Goal: Entertainment & Leisure: Consume media (video, audio)

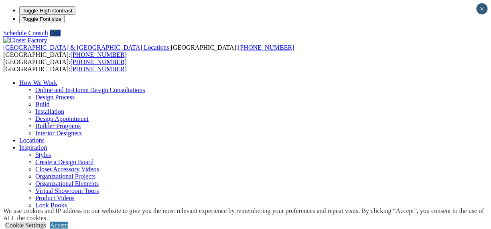
click at [75, 94] on link "Design Process" at bounding box center [54, 97] width 39 height 7
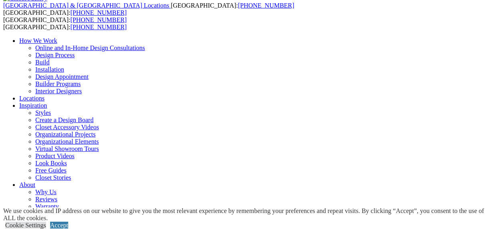
scroll to position [46, 0]
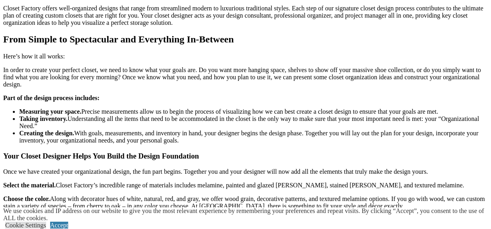
scroll to position [841, 0]
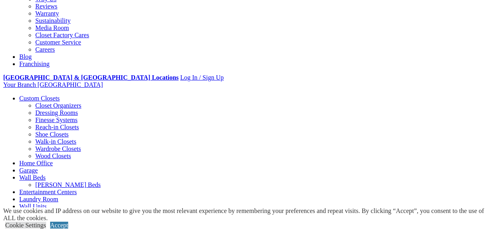
scroll to position [234, 0]
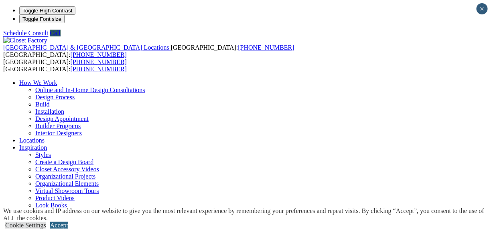
click at [68, 222] on link "Accept" at bounding box center [59, 225] width 18 height 7
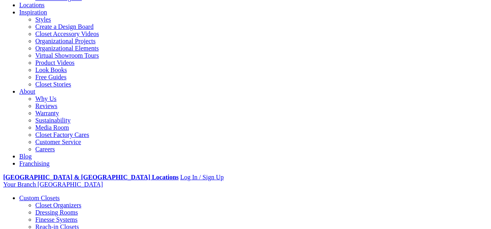
scroll to position [135, 0]
